Goal: Transaction & Acquisition: Obtain resource

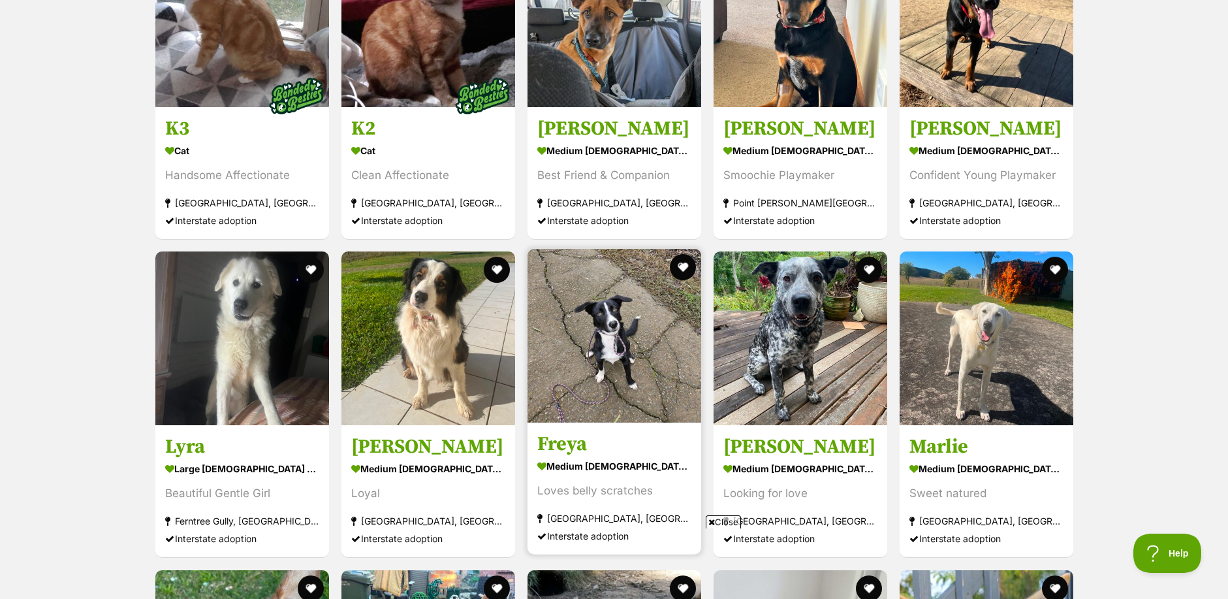
scroll to position [1110, 0]
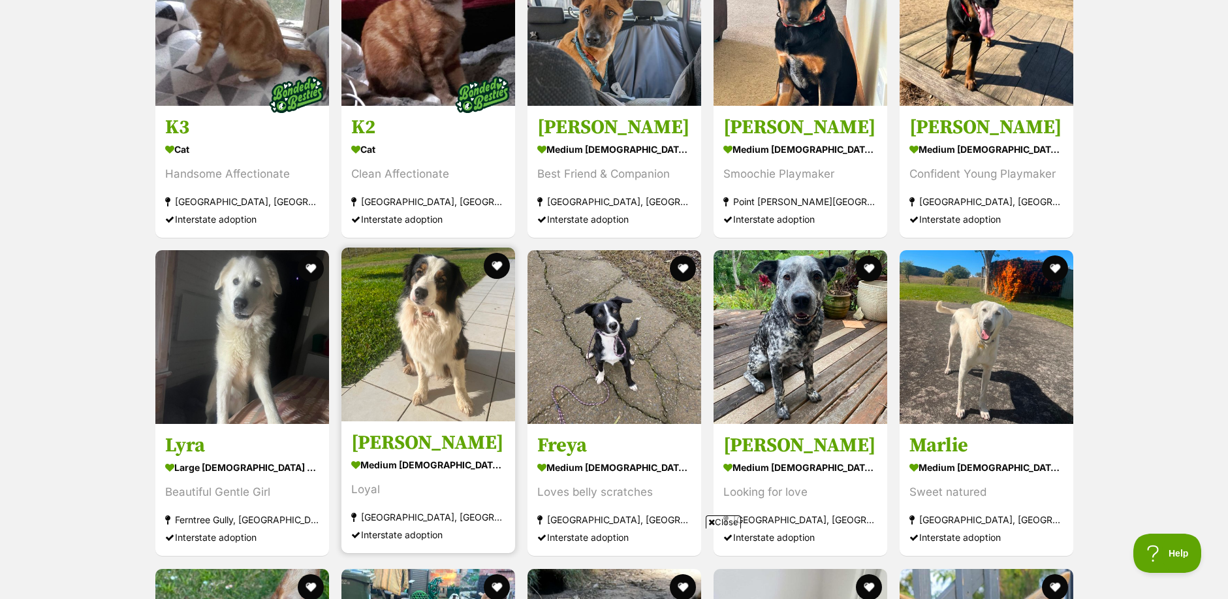
click at [414, 351] on img at bounding box center [428, 334] width 174 height 174
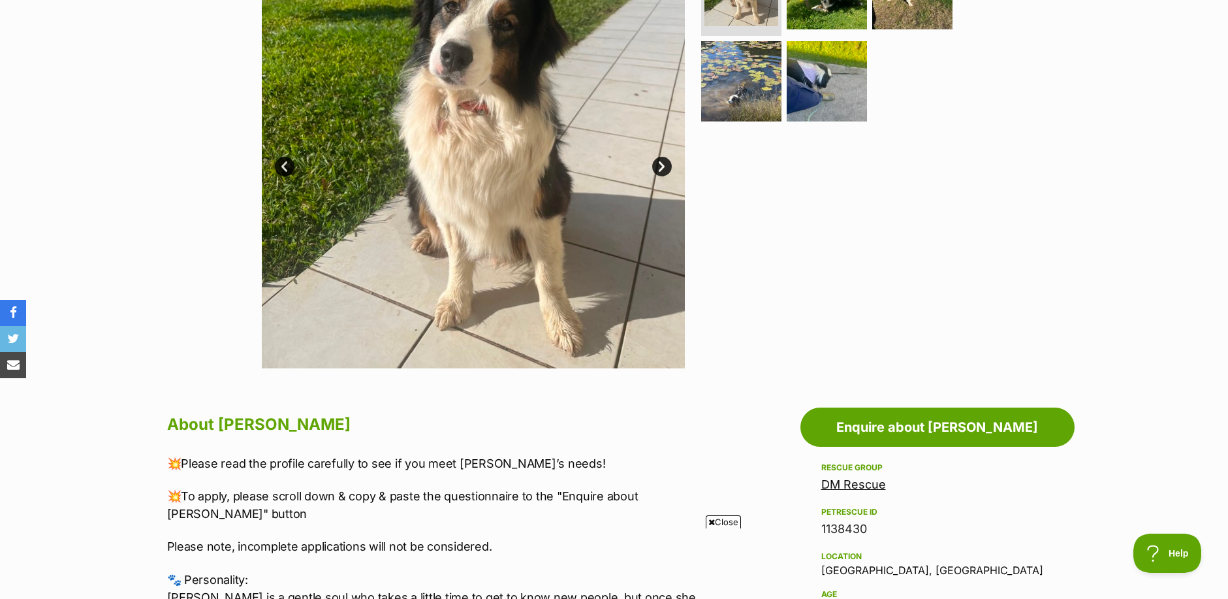
scroll to position [261, 0]
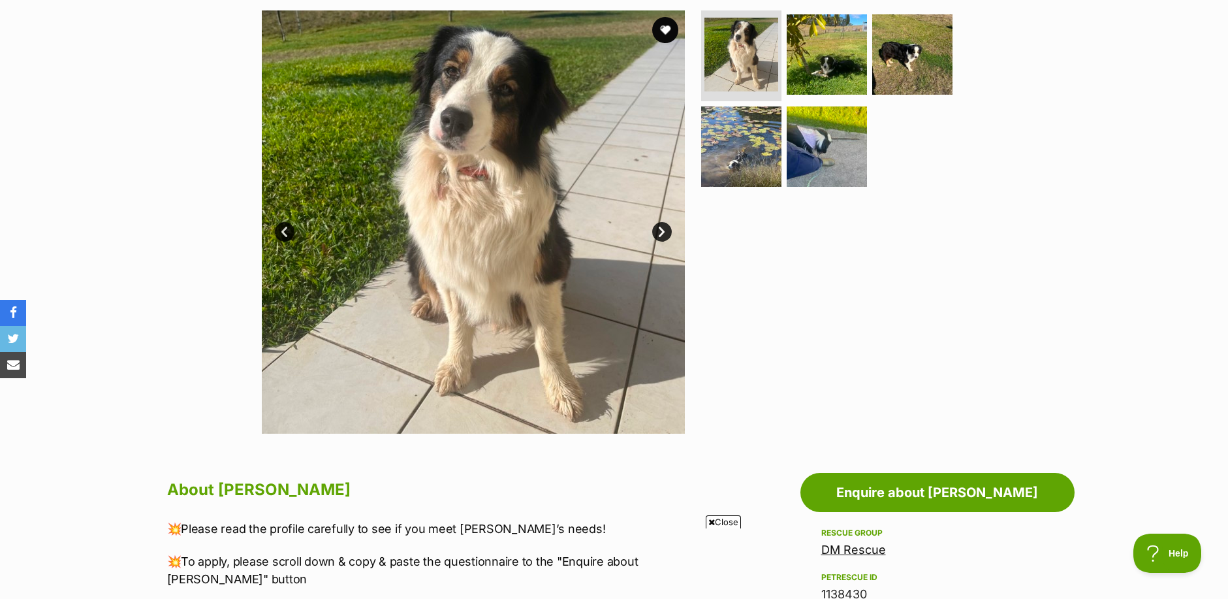
click at [668, 232] on link "Next" at bounding box center [662, 232] width 20 height 20
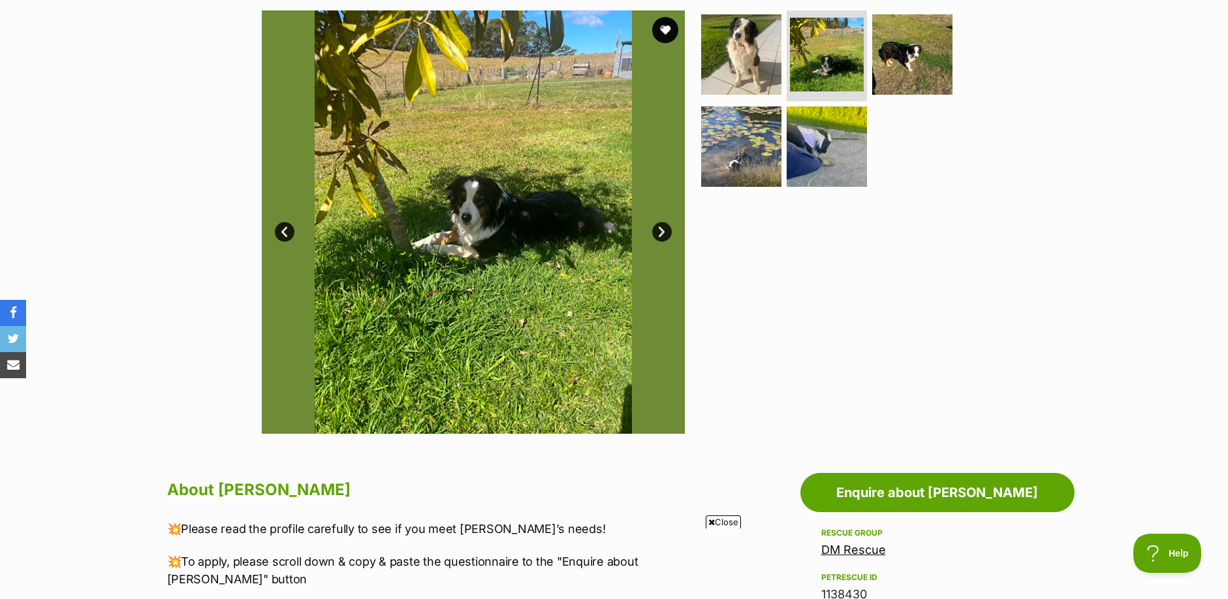
click at [668, 231] on link "Next" at bounding box center [662, 232] width 20 height 20
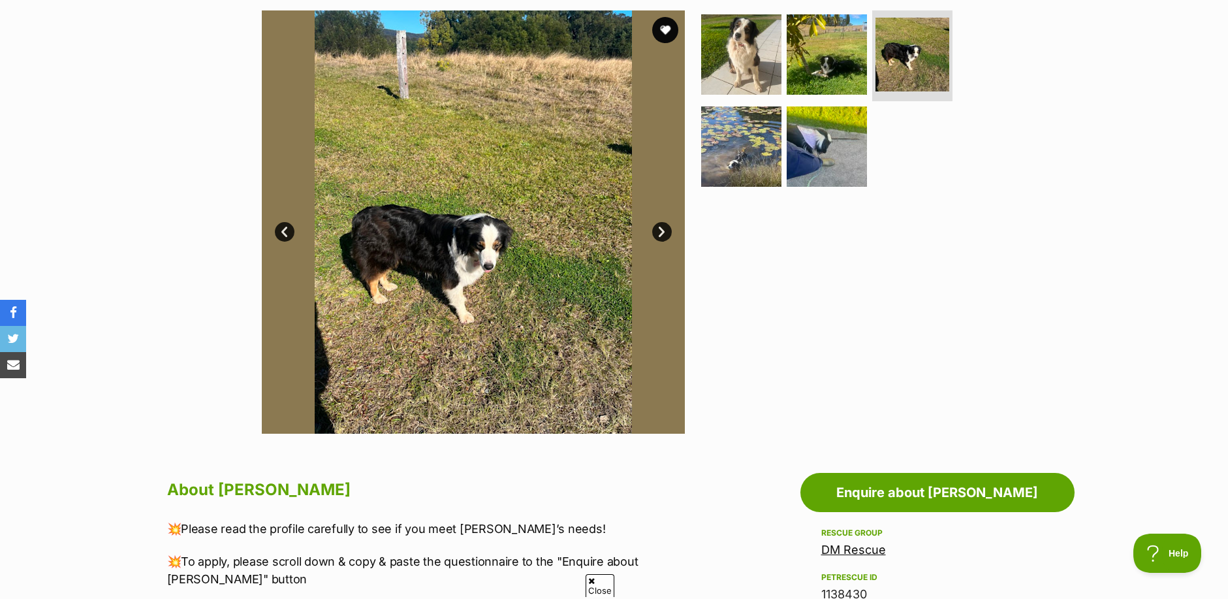
click at [668, 231] on link "Next" at bounding box center [662, 232] width 20 height 20
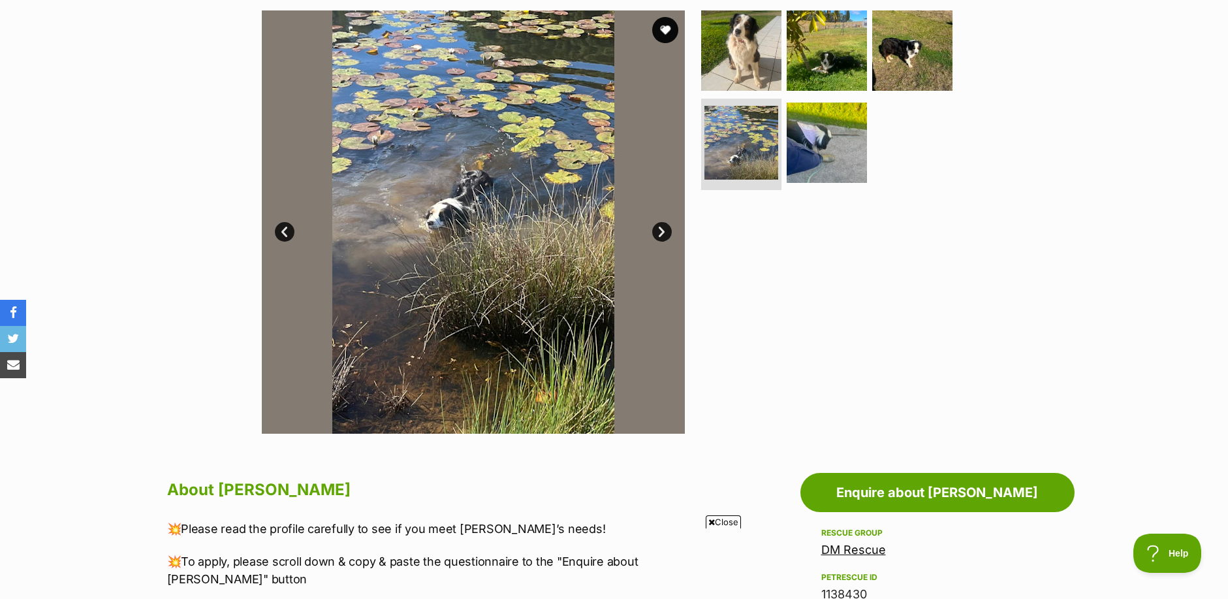
click at [668, 231] on link "Next" at bounding box center [662, 232] width 20 height 20
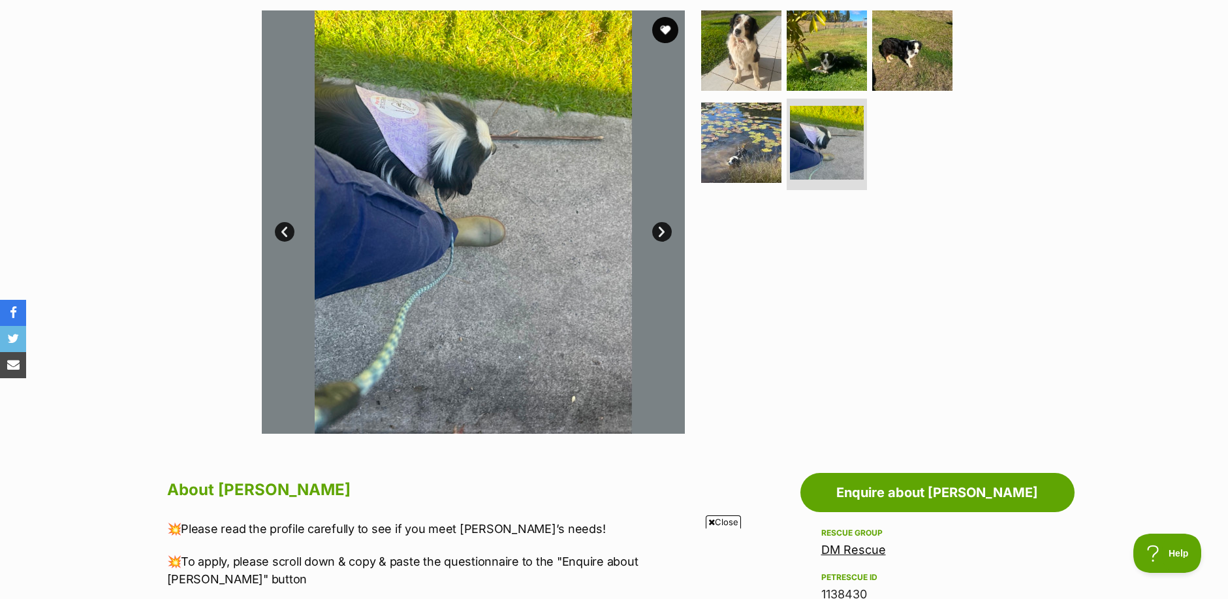
click at [668, 231] on link "Next" at bounding box center [662, 232] width 20 height 20
